Goal: Find specific page/section: Find specific page/section

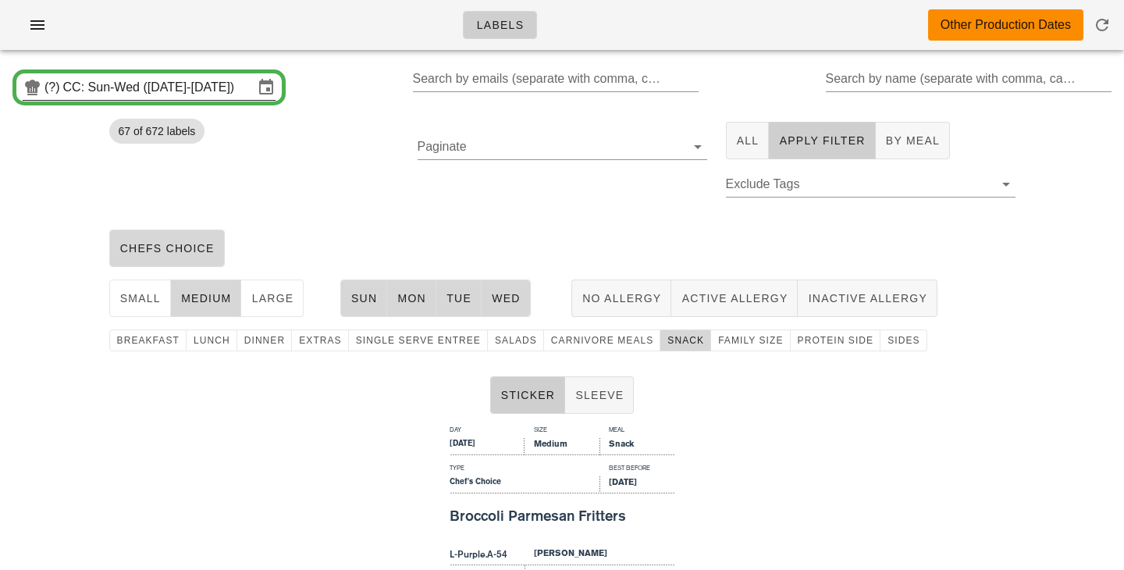
click at [239, 88] on input "CC: Sun-Wed ([DATE]-[DATE])" at bounding box center [158, 87] width 190 height 25
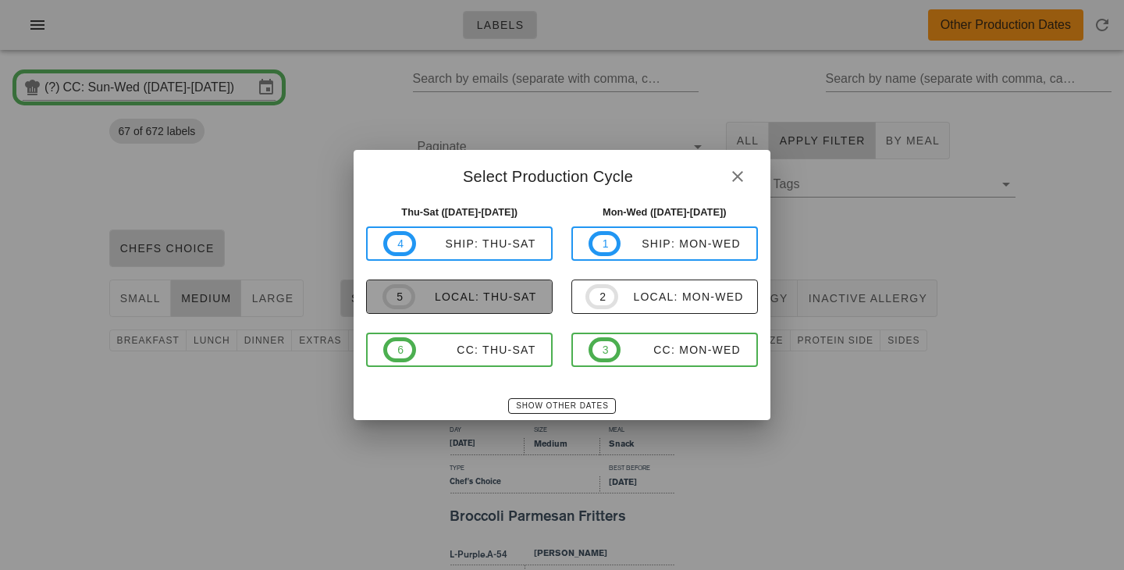
click at [500, 300] on div "local: Thu-Sat" at bounding box center [476, 296] width 122 height 12
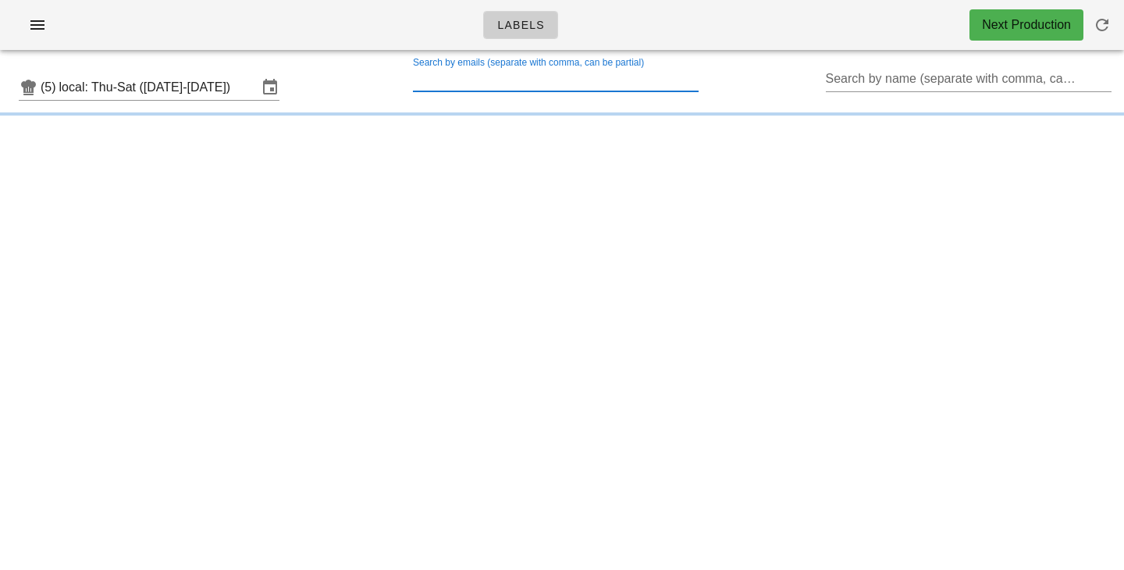
click at [578, 84] on input "Search by emails (separate with comma, can be partial)" at bounding box center [554, 78] width 283 height 25
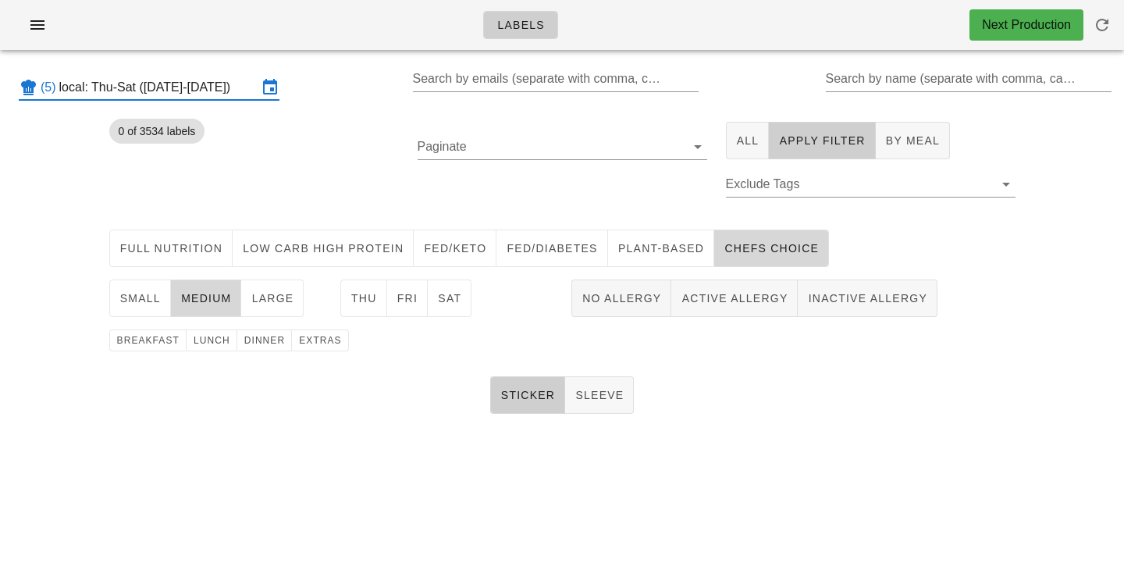
click at [253, 92] on input "local: Thu-Sat (Sep 4-Sep 6)" at bounding box center [158, 87] width 198 height 25
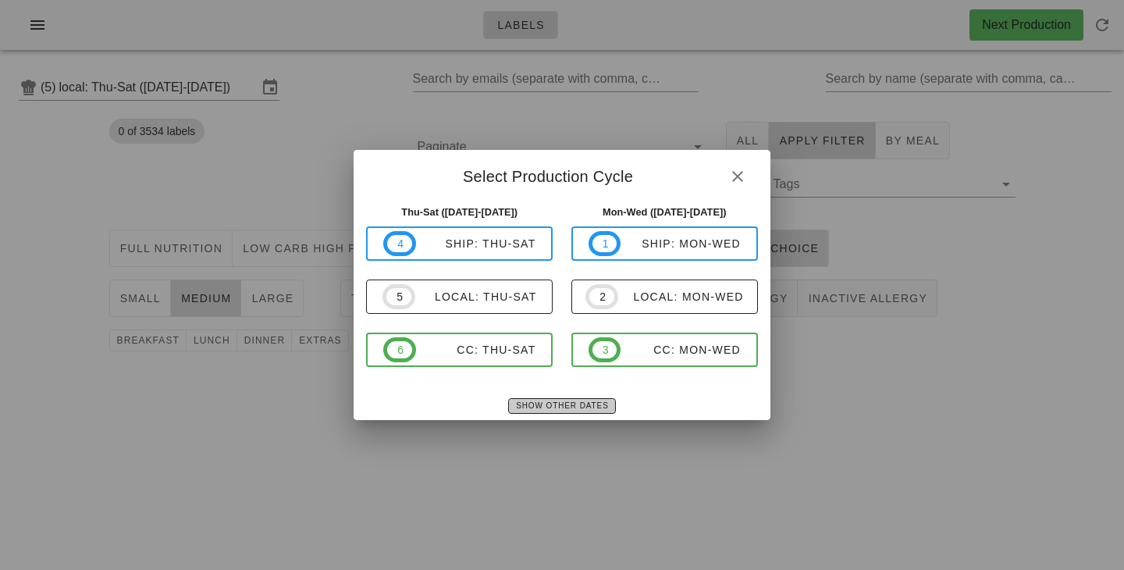
click at [536, 405] on span "Show Other Dates" at bounding box center [561, 405] width 93 height 9
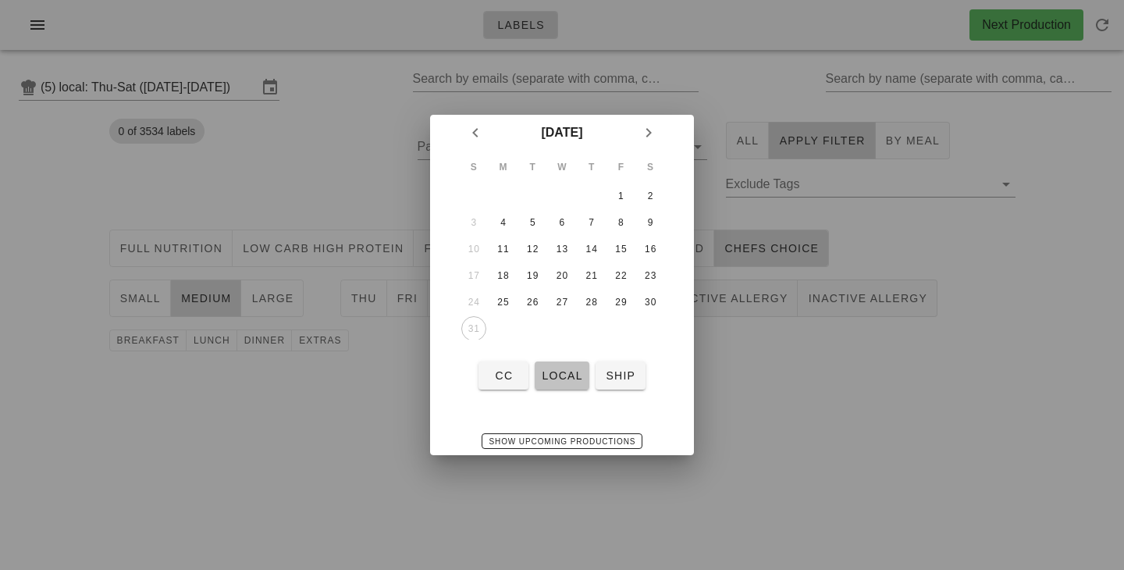
click at [561, 369] on span "local" at bounding box center [561, 375] width 41 height 12
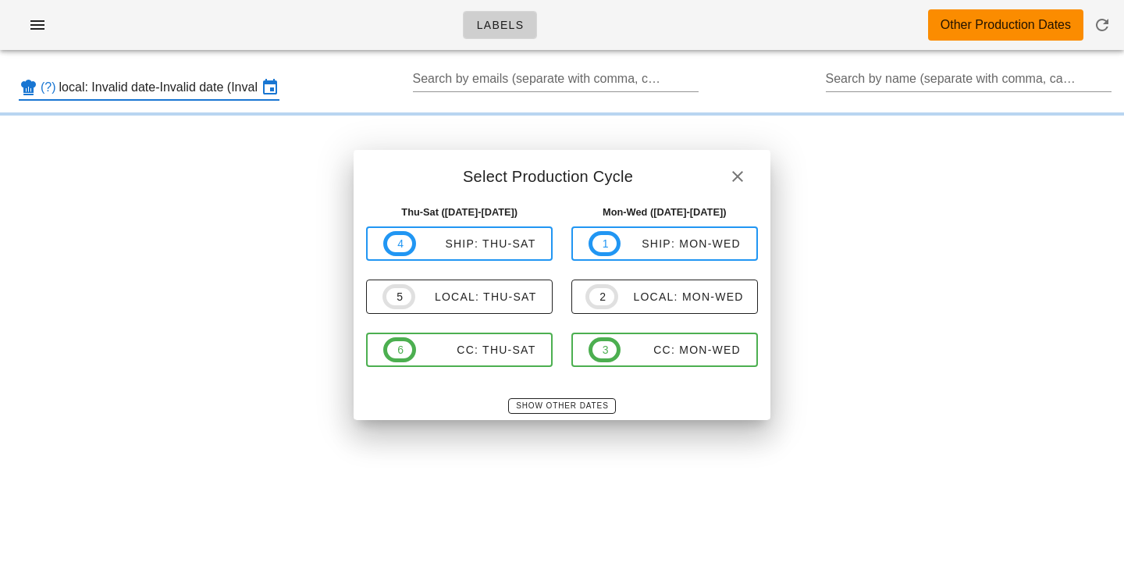
scroll to position [0, 112]
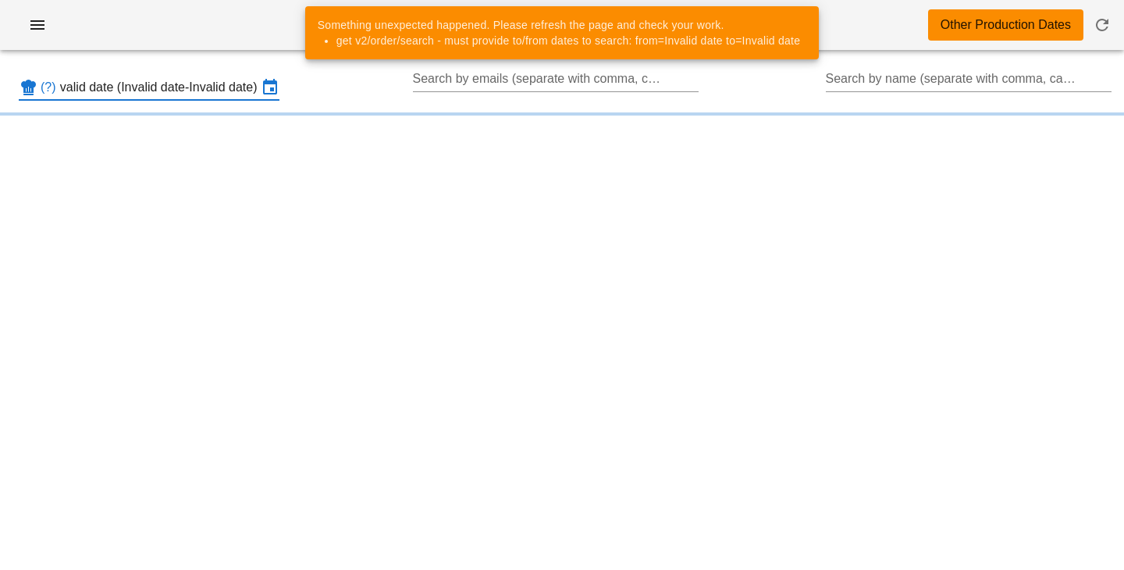
click at [227, 92] on input "local: Invalid date-Invalid date (Invalid date-Invalid date)" at bounding box center [158, 87] width 198 height 25
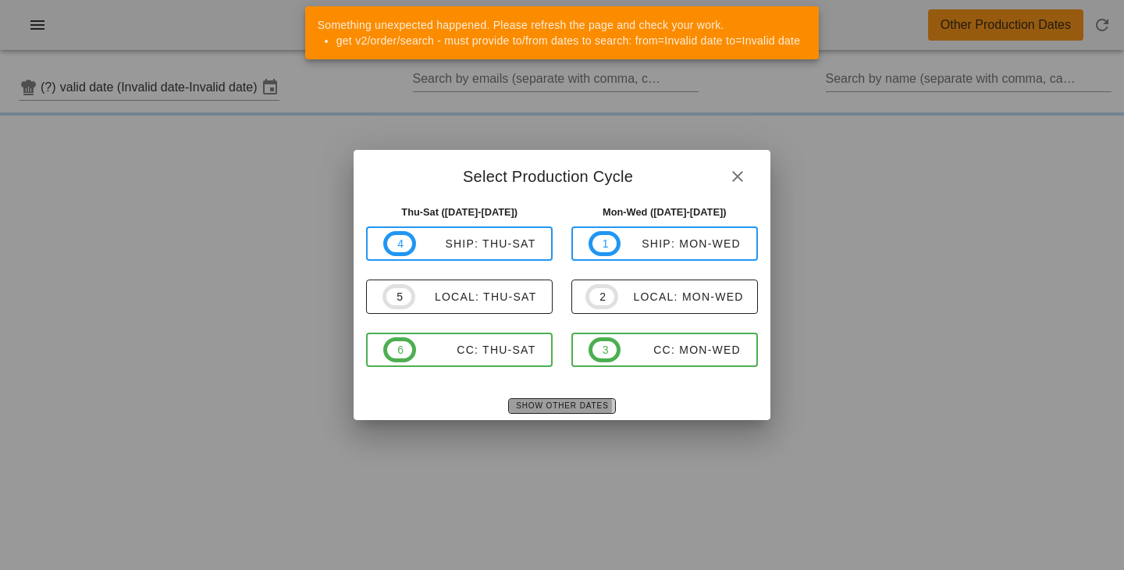
click at [550, 406] on span "Show Other Dates" at bounding box center [561, 405] width 93 height 9
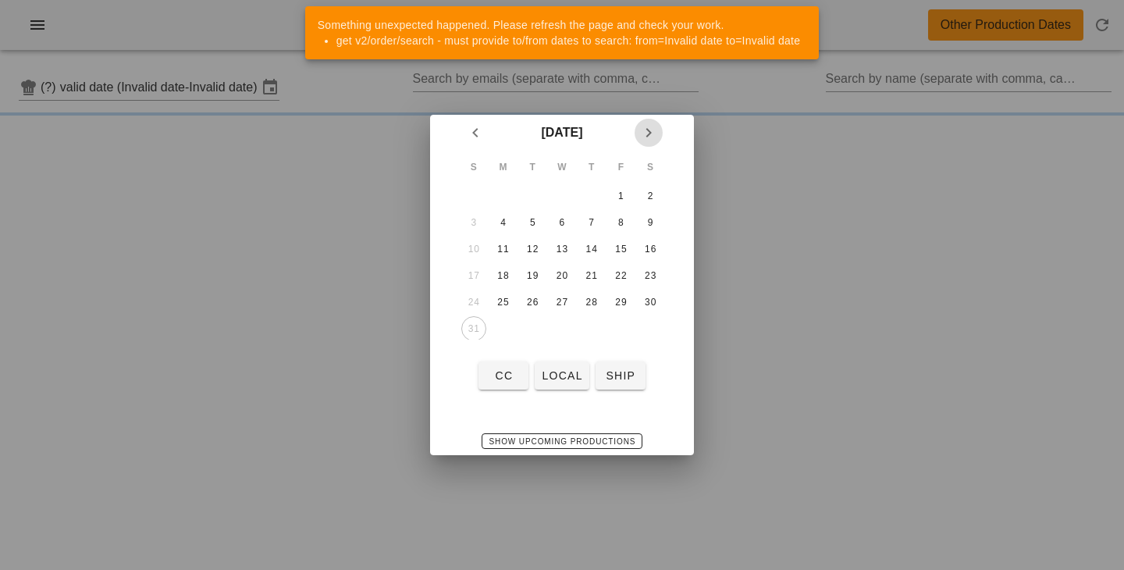
click at [646, 132] on icon "Next month" at bounding box center [648, 132] width 19 height 19
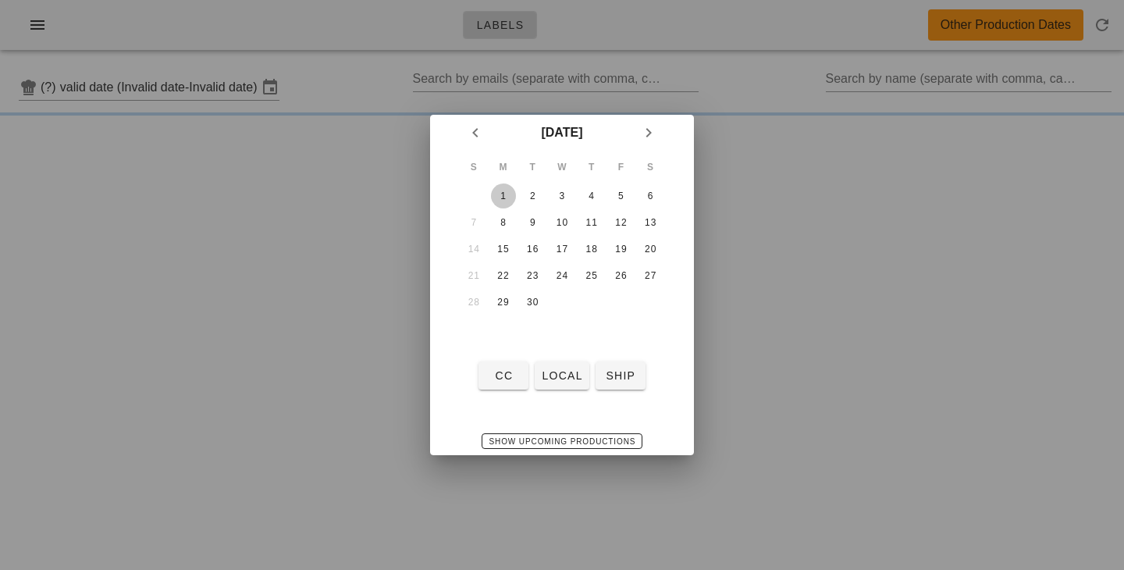
click at [507, 197] on div "1" at bounding box center [503, 195] width 25 height 11
click at [558, 373] on span "local" at bounding box center [561, 375] width 41 height 12
type input "local: Mon-Wed (Sep 1-Sep 3)"
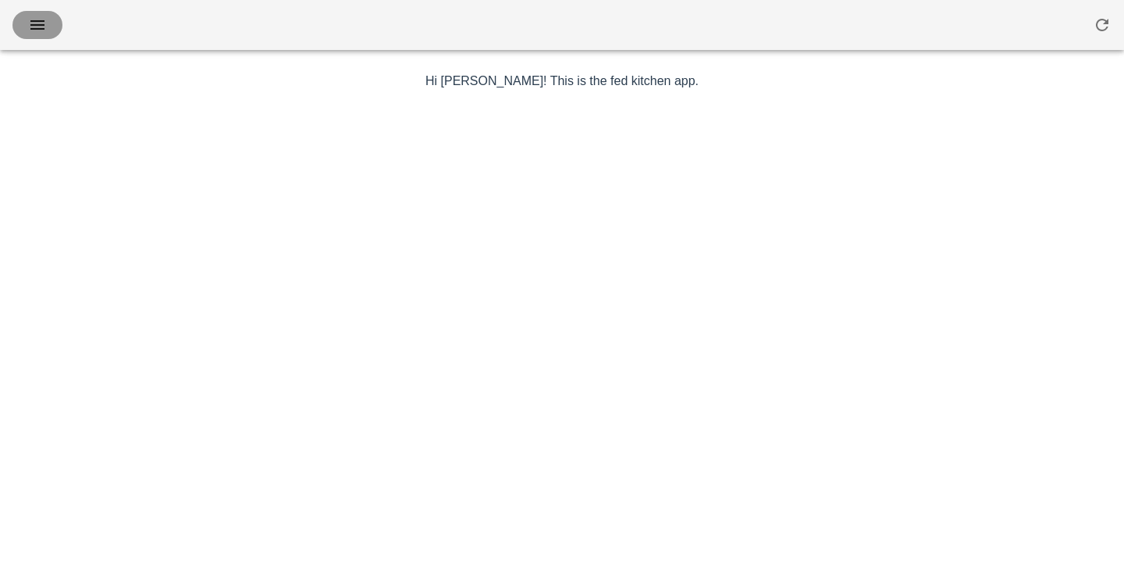
click at [37, 27] on icon "button" at bounding box center [37, 25] width 19 height 19
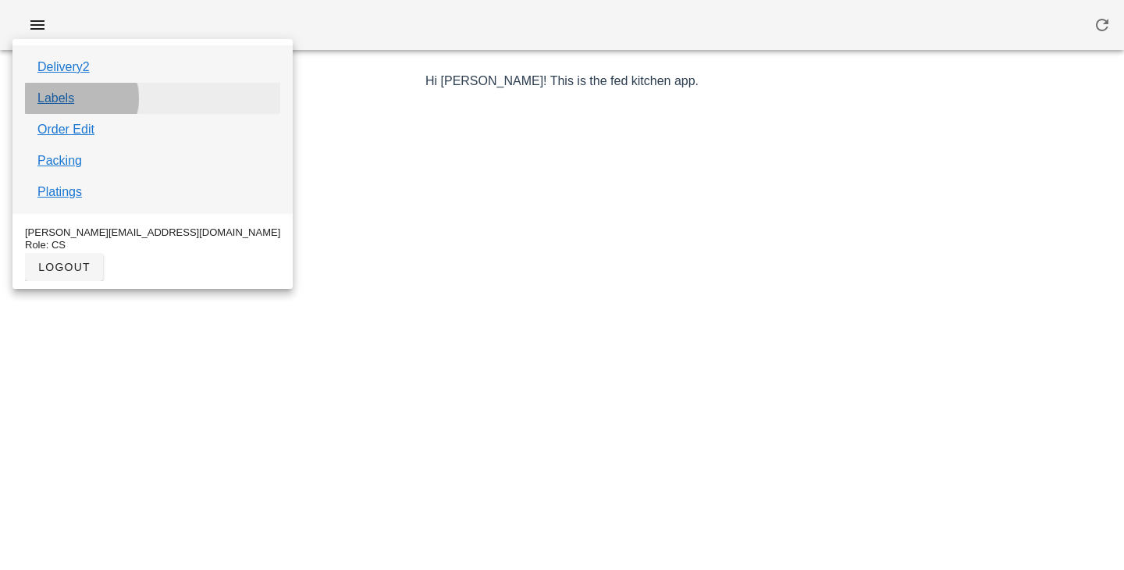
click at [67, 96] on link "Labels" at bounding box center [55, 98] width 37 height 19
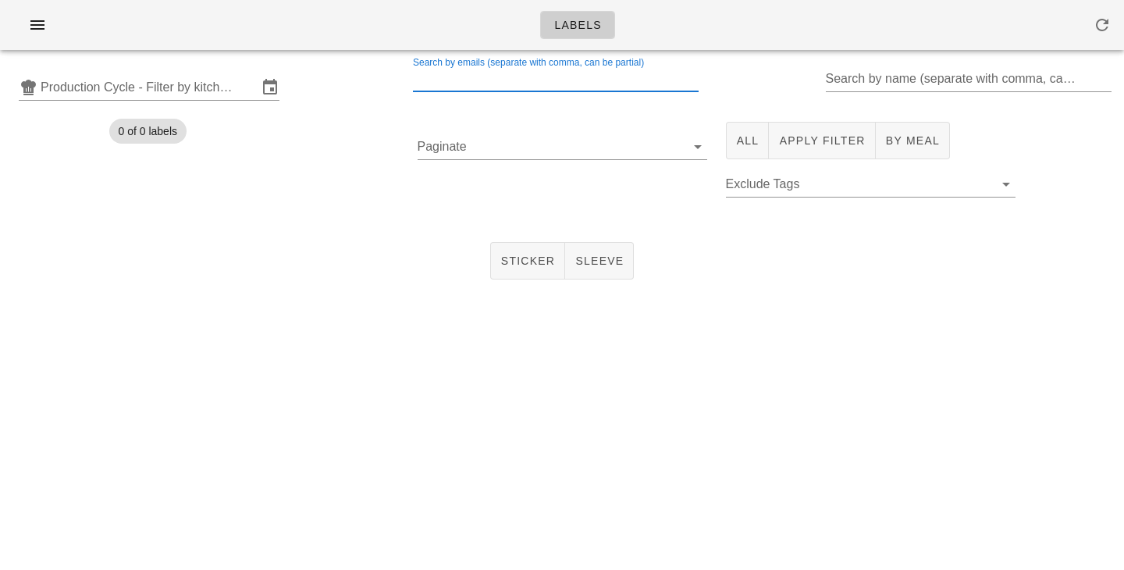
click at [461, 75] on input "Search by emails (separate with comma, can be partial)" at bounding box center [554, 78] width 283 height 25
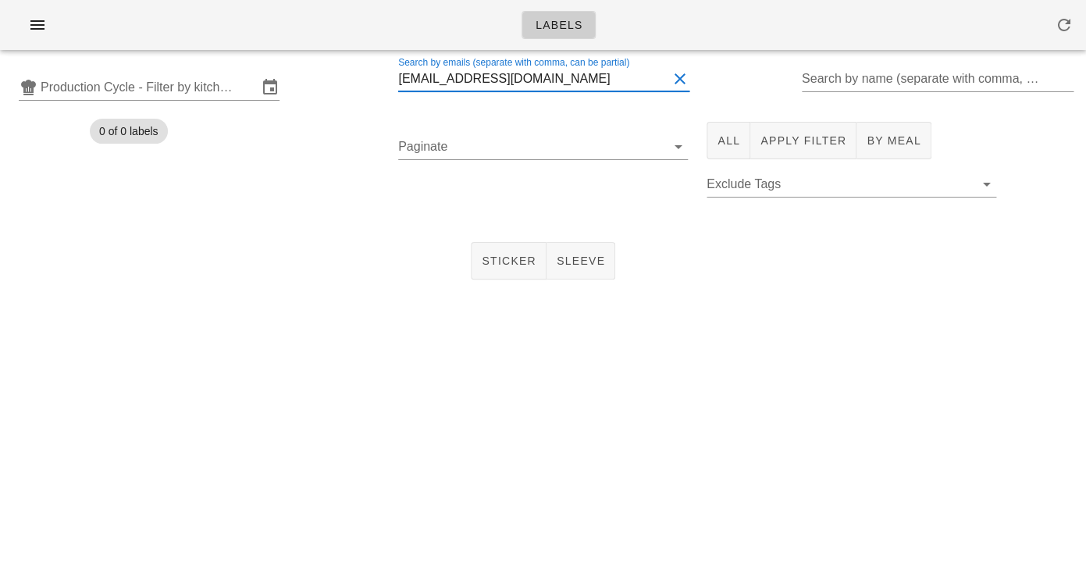
type input "arun.n17@gmail.com"
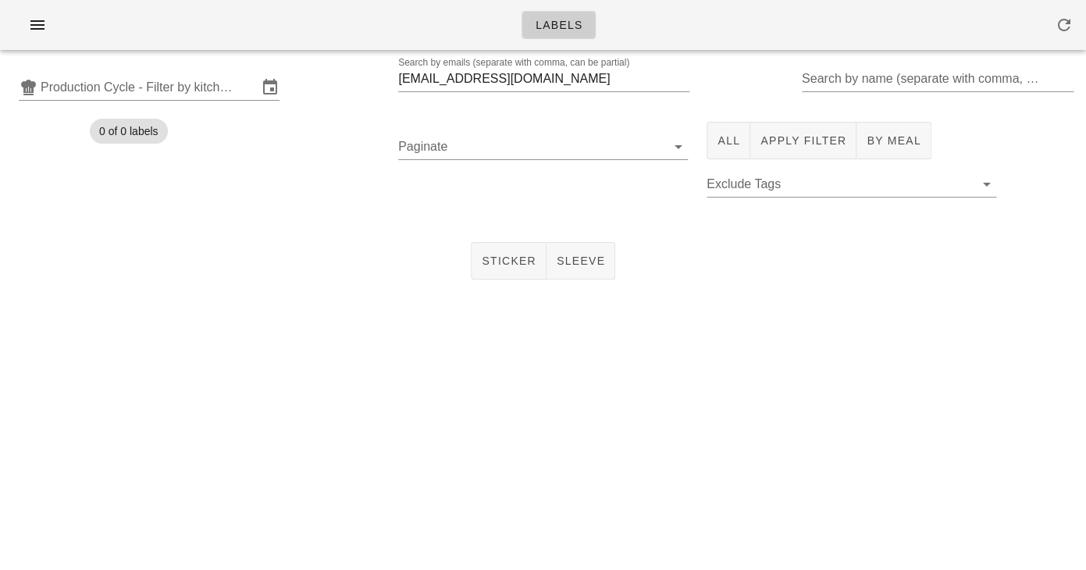
click at [266, 191] on div "0 of 0 labels" at bounding box center [234, 167] width 308 height 111
click at [201, 85] on input "Production Cycle - Filter by kitchen production schedules" at bounding box center [149, 87] width 217 height 25
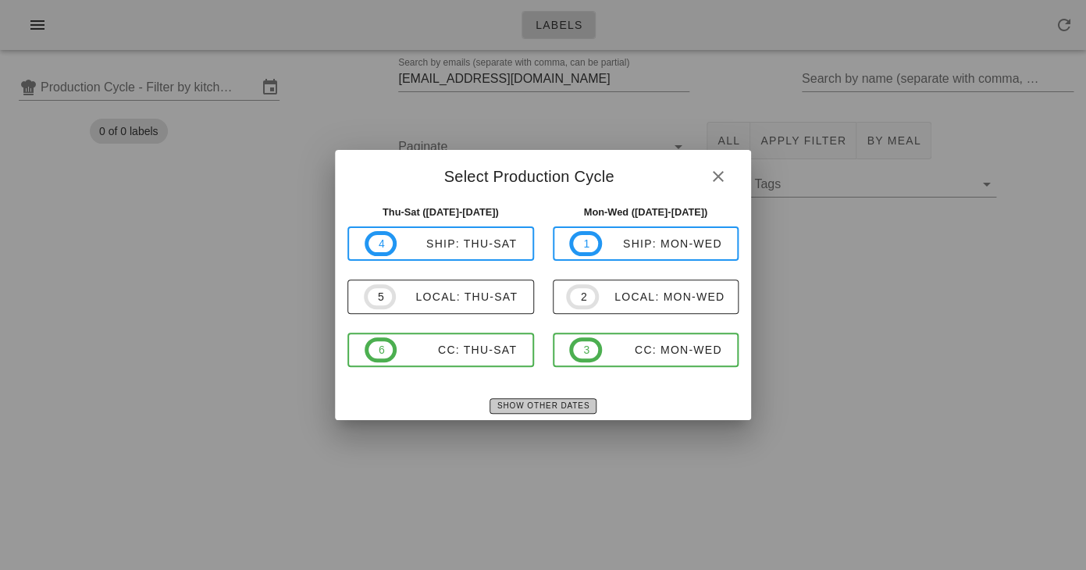
click at [540, 409] on span "Show Other Dates" at bounding box center [543, 405] width 93 height 9
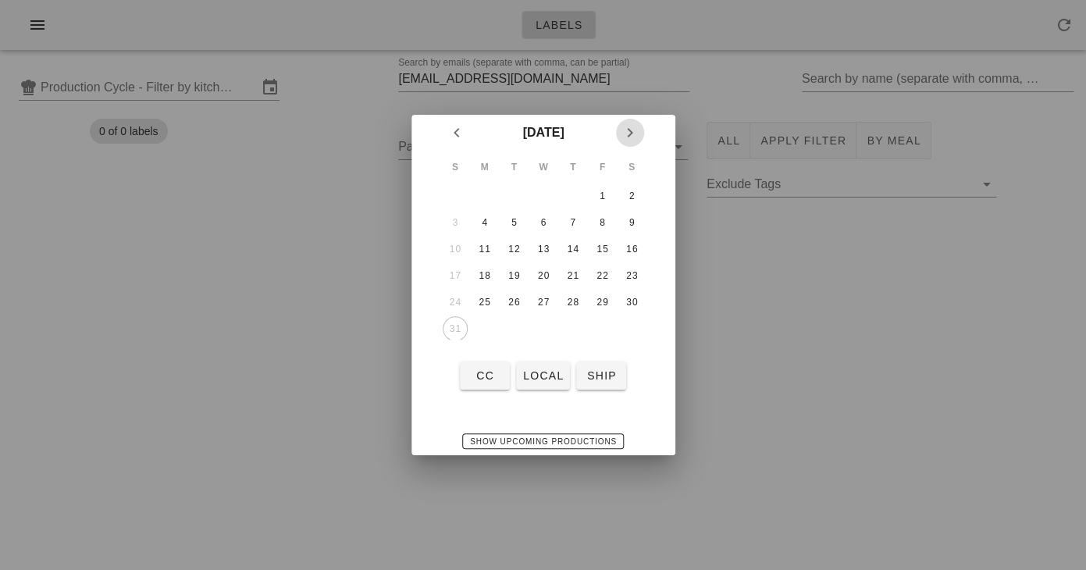
click at [624, 131] on icon "Next month" at bounding box center [630, 132] width 19 height 19
click at [483, 200] on div "1" at bounding box center [484, 195] width 25 height 11
click at [531, 367] on button "local" at bounding box center [543, 375] width 54 height 28
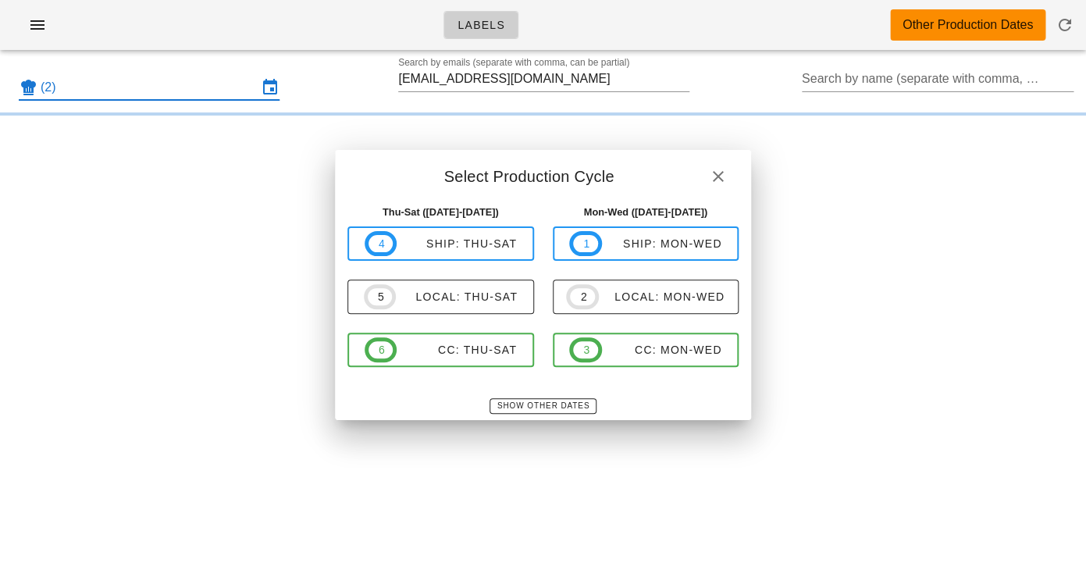
type input "local: Mon-Wed (Sep 1-Sep 3)"
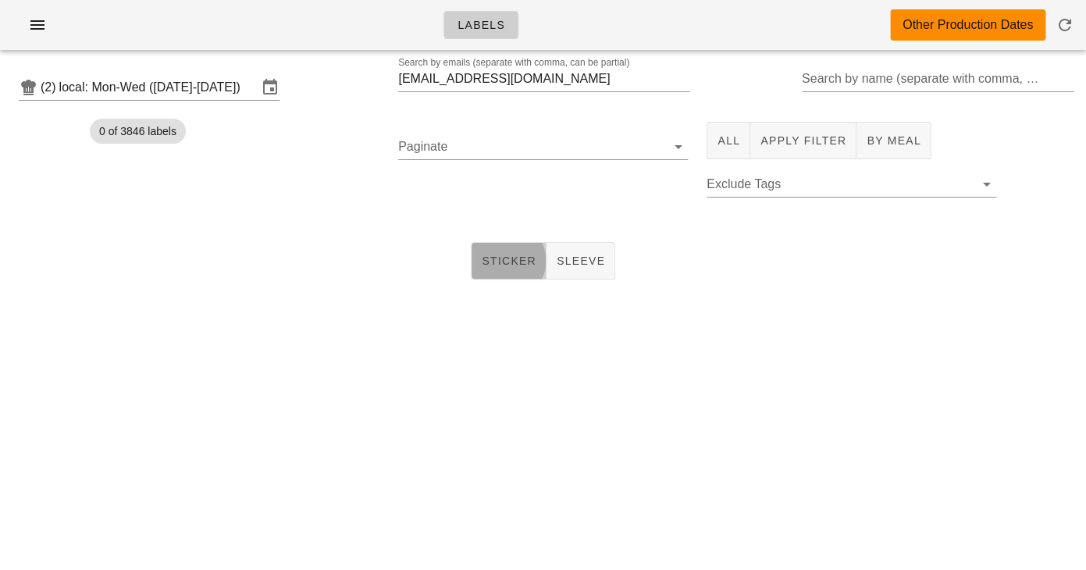
click at [511, 265] on span "Sticker" at bounding box center [508, 261] width 55 height 12
click at [722, 155] on button "All" at bounding box center [729, 140] width 44 height 37
